Goal: Find specific page/section: Find specific page/section

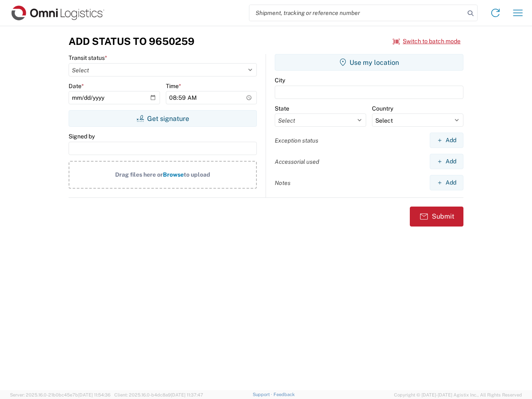
click at [357, 13] on input "search" at bounding box center [356, 13] width 215 height 16
click at [470, 13] on icon at bounding box center [470, 13] width 12 height 12
click at [495, 13] on icon at bounding box center [494, 12] width 13 height 13
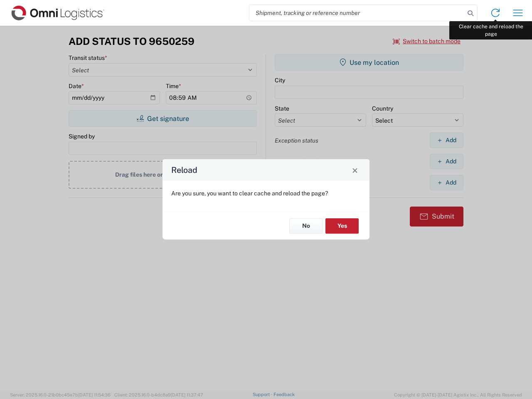
click at [518, 13] on div "Reload Are you sure, you want to clear cache and reload the page? No Yes" at bounding box center [266, 199] width 532 height 399
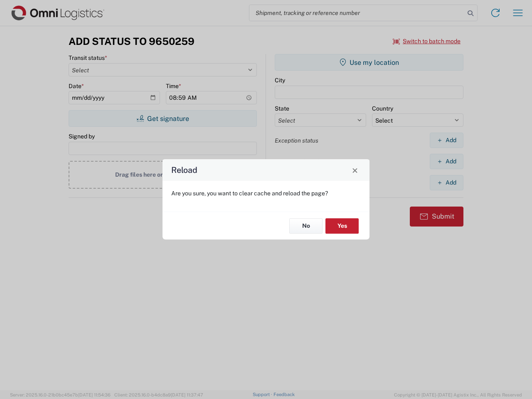
click at [427, 41] on div "Reload Are you sure, you want to clear cache and reload the page? No Yes" at bounding box center [266, 199] width 532 height 399
click at [162, 118] on div "Reload Are you sure, you want to clear cache and reload the page? No Yes" at bounding box center [266, 199] width 532 height 399
click at [369, 62] on div "Reload Are you sure, you want to clear cache and reload the page? No Yes" at bounding box center [266, 199] width 532 height 399
click at [446, 140] on div "Reload Are you sure, you want to clear cache and reload the page? No Yes" at bounding box center [266, 199] width 532 height 399
click at [446, 161] on div "Reload Are you sure, you want to clear cache and reload the page? No Yes" at bounding box center [266, 199] width 532 height 399
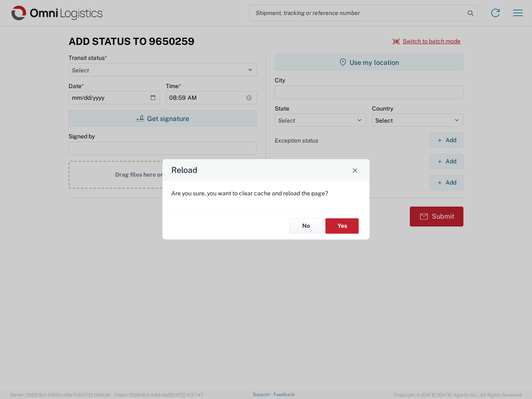
click at [446, 182] on div "Reload Are you sure, you want to clear cache and reload the page? No Yes" at bounding box center [266, 199] width 532 height 399
